Goal: Information Seeking & Learning: Learn about a topic

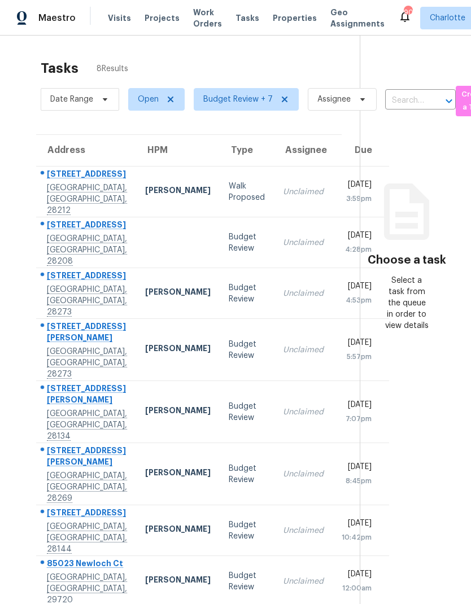
scroll to position [-1, 0]
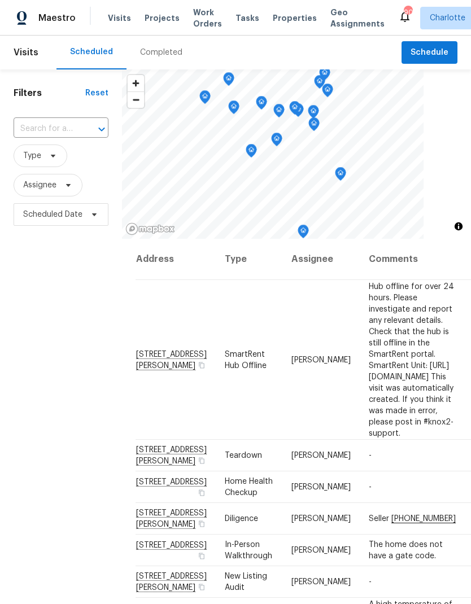
click at [193, 27] on span "Work Orders" at bounding box center [207, 18] width 29 height 23
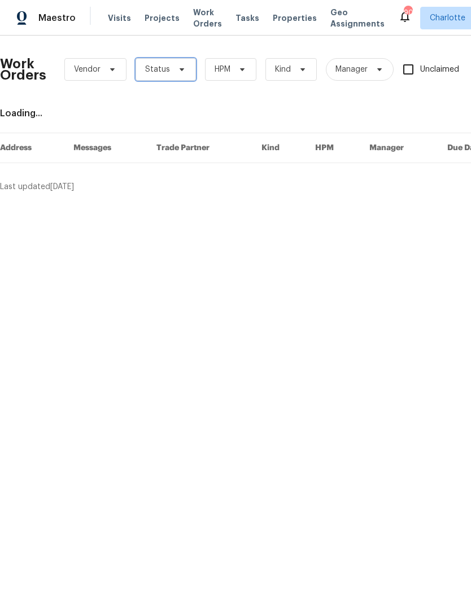
click at [180, 73] on icon at bounding box center [181, 69] width 9 height 9
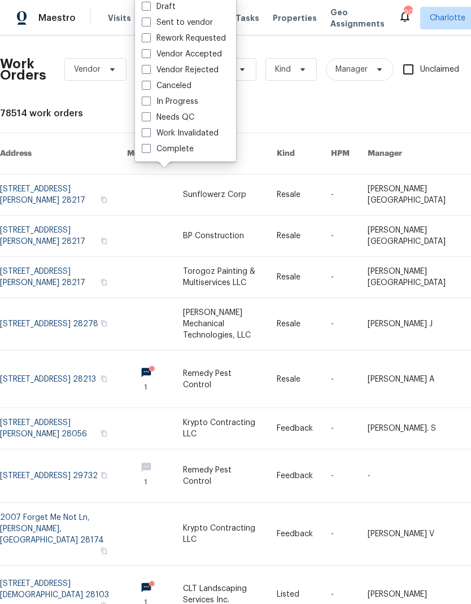
click at [188, 115] on label "Needs QC" at bounding box center [168, 117] width 53 height 11
click at [149, 115] on input "Needs QC" at bounding box center [145, 115] width 7 height 7
checkbox input "true"
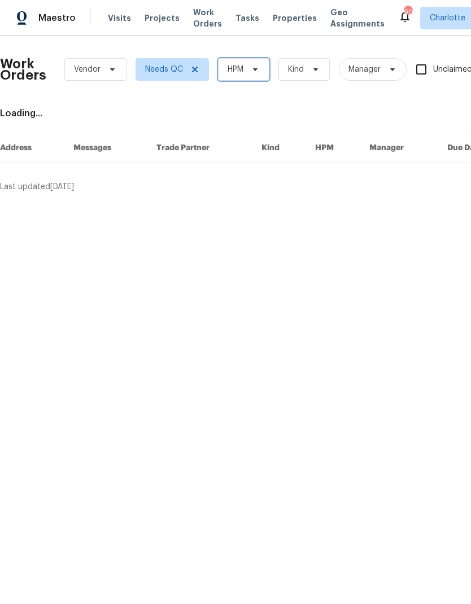
click at [259, 77] on span "HPM" at bounding box center [243, 69] width 51 height 23
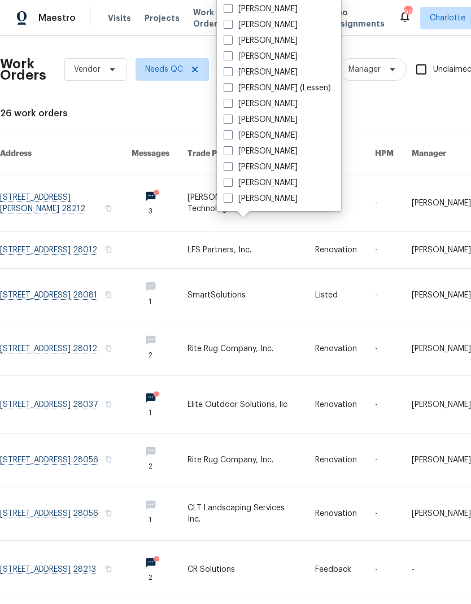
scroll to position [140, 0]
click at [278, 202] on label "[PERSON_NAME]" at bounding box center [261, 198] width 74 height 11
click at [231, 201] on input "[PERSON_NAME]" at bounding box center [227, 196] width 7 height 7
checkbox input "true"
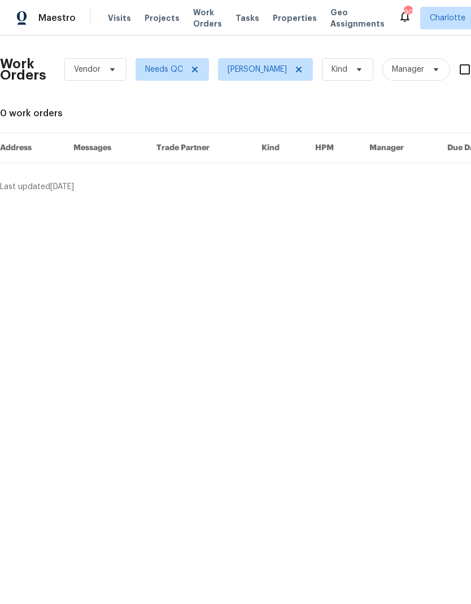
click at [55, 20] on span "Maestro" at bounding box center [56, 17] width 37 height 11
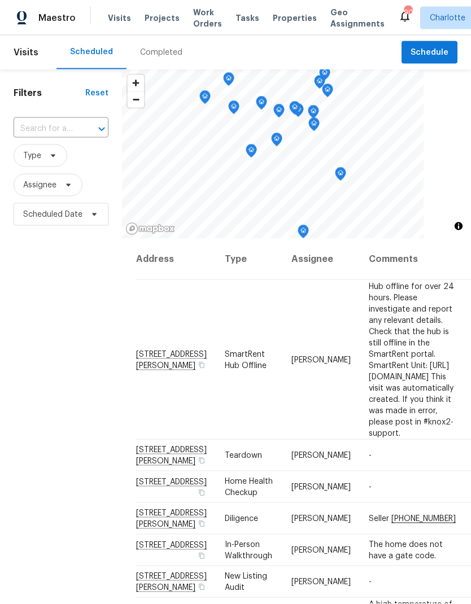
scroll to position [1, 0]
click at [97, 456] on div "Filters Reset ​ Type Assignee Scheduled Date" at bounding box center [61, 395] width 122 height 653
click at [73, 521] on div "Filters Reset ​ Type Assignee Scheduled Date" at bounding box center [61, 395] width 122 height 653
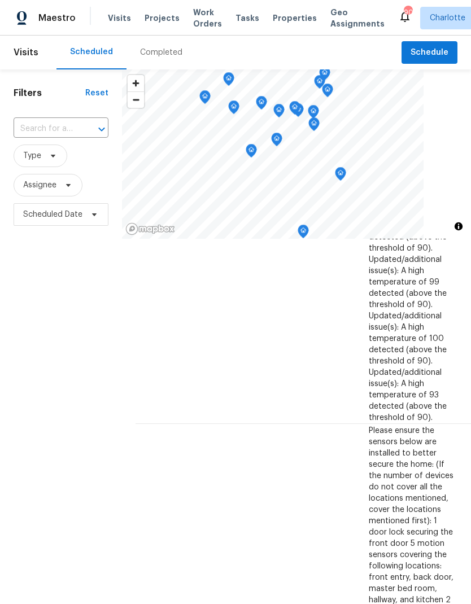
scroll to position [701, 1]
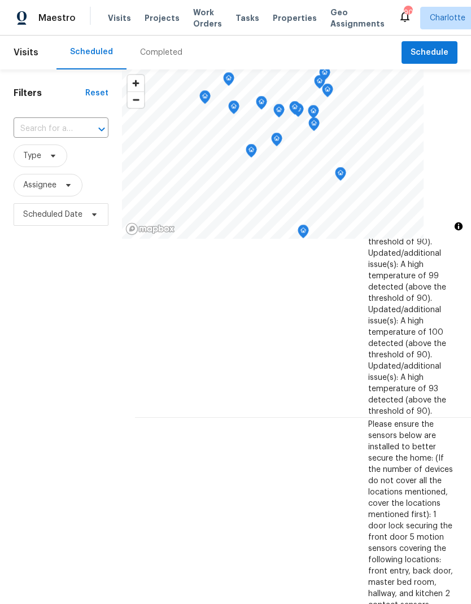
click at [40, 276] on div "Filters Reset ​ Type Assignee Scheduled Date" at bounding box center [61, 395] width 122 height 653
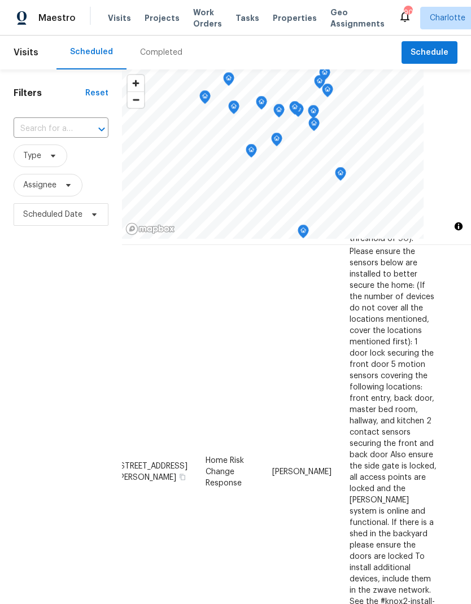
scroll to position [873, 19]
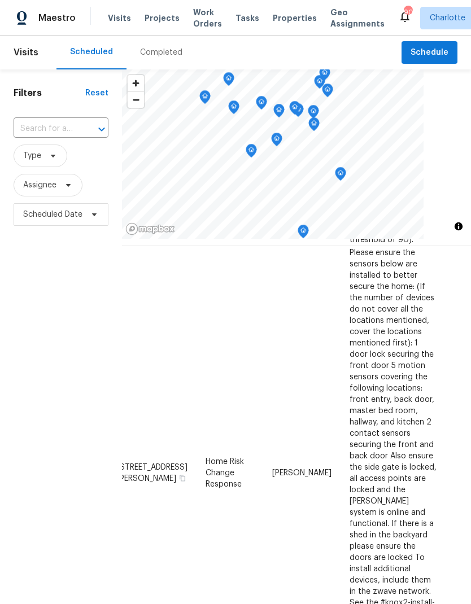
click at [28, 289] on div "Filters Reset ​ Type Assignee Scheduled Date" at bounding box center [61, 395] width 122 height 653
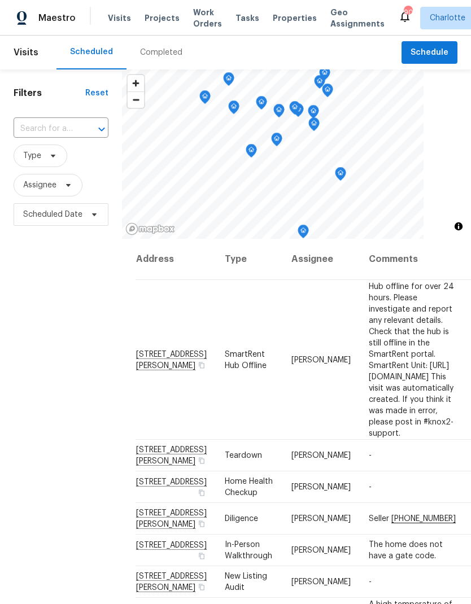
scroll to position [0, 0]
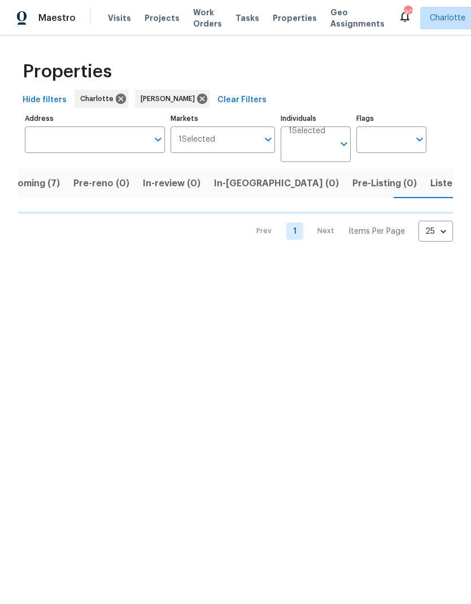
scroll to position [0, 27]
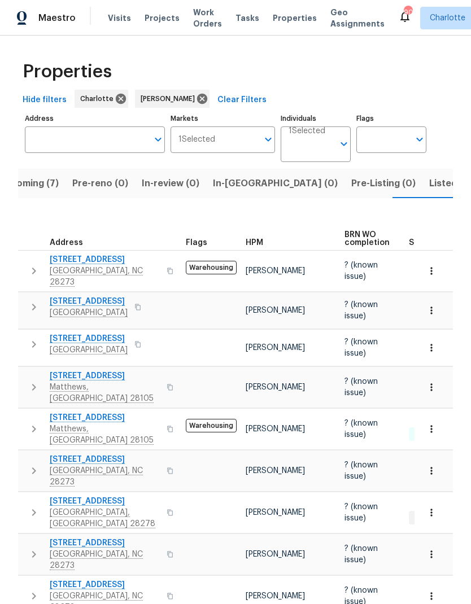
click at [43, 180] on span "Upcoming (7)" at bounding box center [28, 184] width 60 height 16
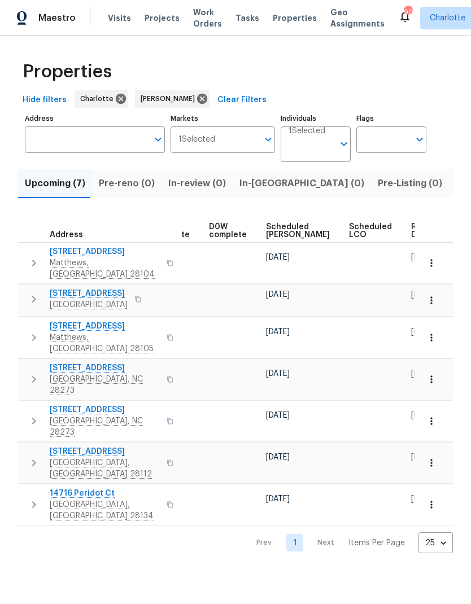
scroll to position [0, 295]
click at [411, 229] on span "Ready Date" at bounding box center [423, 231] width 25 height 16
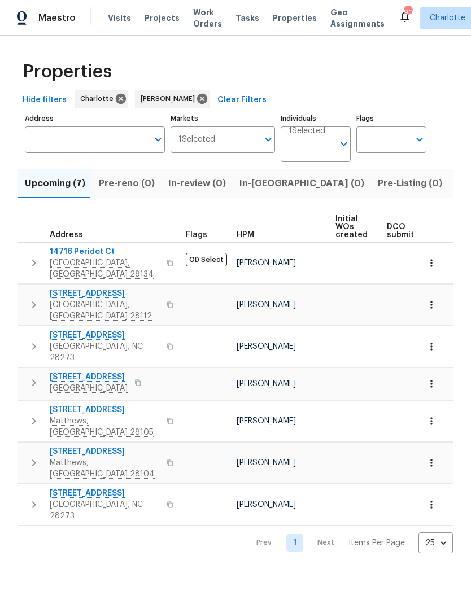
click at [132, 488] on span "[STREET_ADDRESS]" at bounding box center [105, 493] width 110 height 11
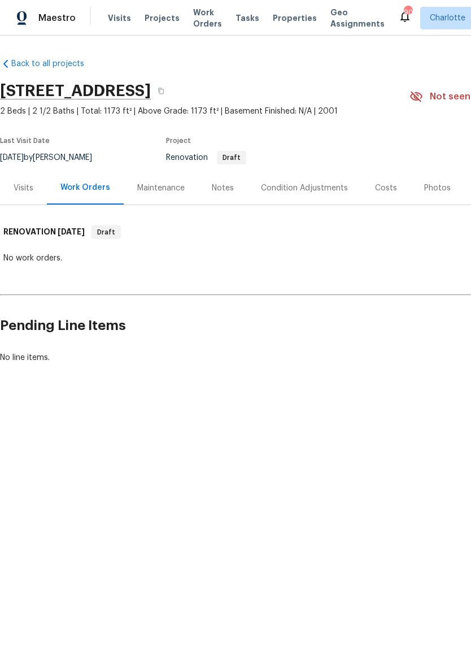
click at [29, 178] on div "Visits" at bounding box center [23, 187] width 47 height 33
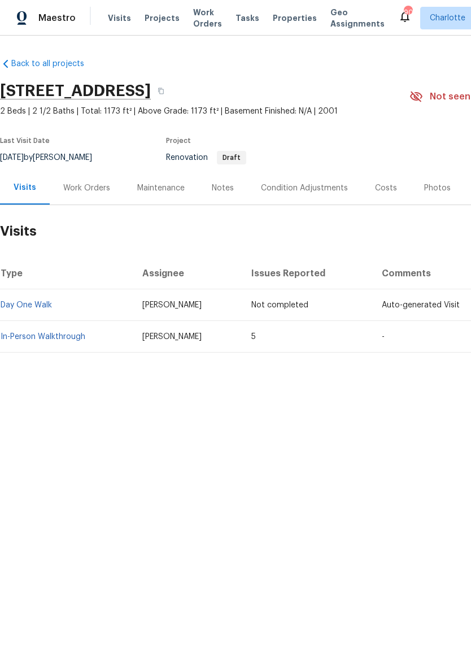
click at [69, 338] on link "In-Person Walkthrough" at bounding box center [43, 337] width 85 height 8
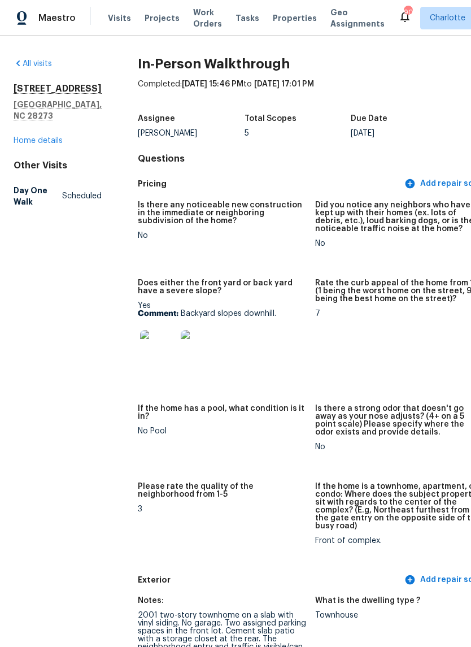
click at [140, 353] on img at bounding box center [158, 348] width 36 height 36
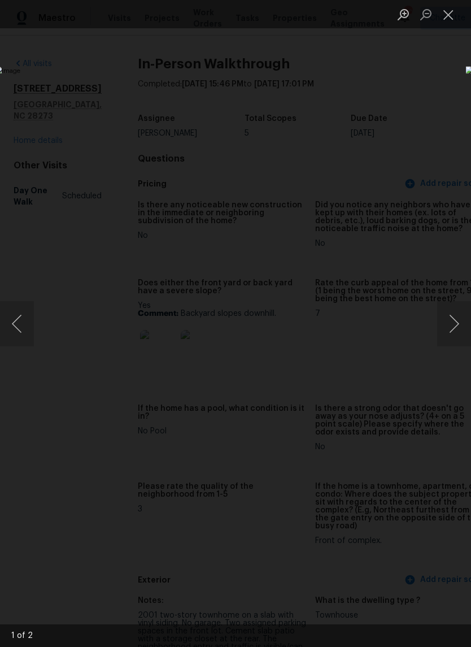
click at [453, 317] on button "Next image" at bounding box center [454, 323] width 34 height 45
click at [455, 315] on button "Next image" at bounding box center [454, 323] width 34 height 45
click at [452, 311] on button "Next image" at bounding box center [454, 323] width 34 height 45
click at [452, 17] on button "Close lightbox" at bounding box center [448, 15] width 23 height 20
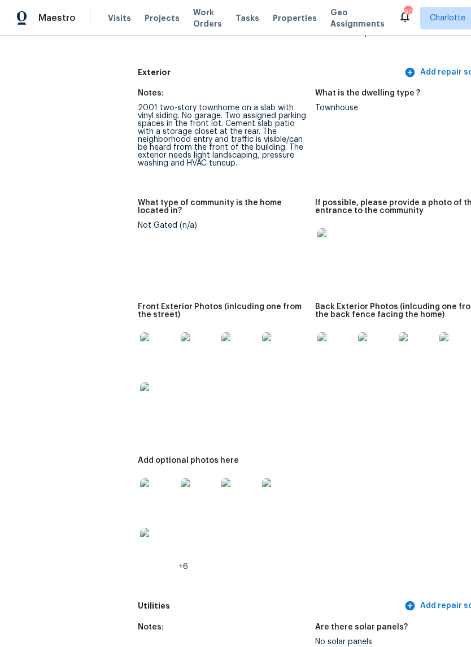
scroll to position [508, 0]
click at [140, 350] on img at bounding box center [158, 350] width 36 height 36
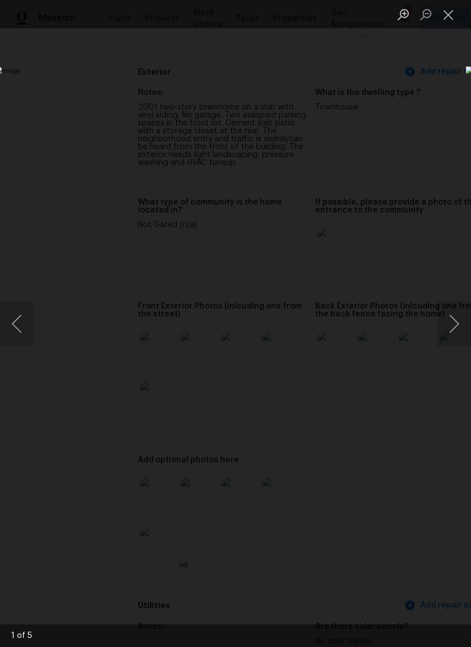
click at [459, 312] on button "Next image" at bounding box center [454, 323] width 34 height 45
click at [457, 330] on button "Next image" at bounding box center [454, 323] width 34 height 45
click at [459, 338] on button "Next image" at bounding box center [454, 323] width 34 height 45
click at [454, 336] on button "Next image" at bounding box center [454, 323] width 34 height 45
click at [452, 329] on button "Next image" at bounding box center [454, 323] width 34 height 45
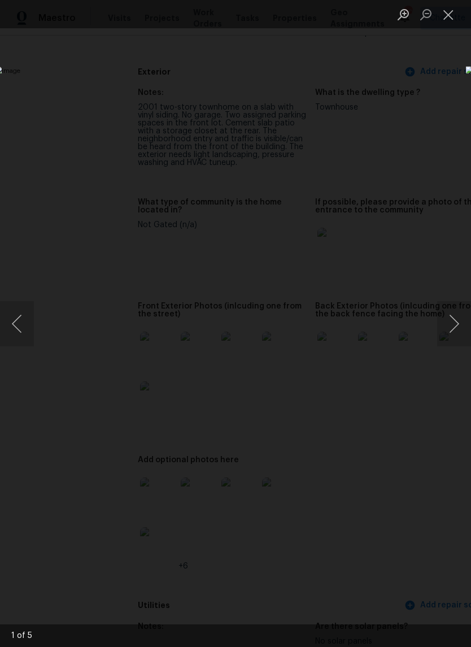
click at [452, 330] on button "Next image" at bounding box center [454, 323] width 34 height 45
click at [459, 326] on button "Next image" at bounding box center [454, 323] width 34 height 45
click at [455, 329] on button "Next image" at bounding box center [454, 323] width 34 height 45
click at [453, 330] on button "Next image" at bounding box center [454, 323] width 34 height 45
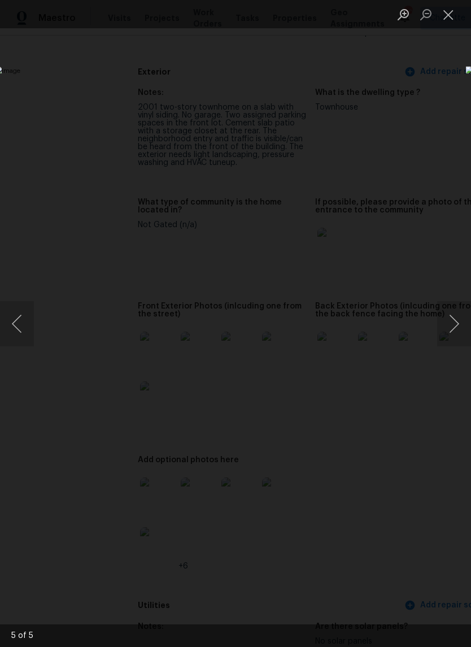
click at [452, 329] on button "Next image" at bounding box center [454, 323] width 34 height 45
click at [452, 330] on button "Next image" at bounding box center [454, 323] width 34 height 45
click at [450, 15] on button "Close lightbox" at bounding box center [448, 15] width 23 height 20
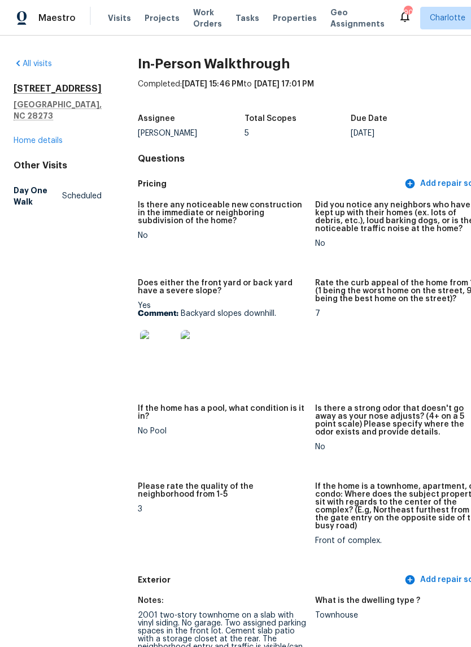
scroll to position [0, 0]
